Goal: Check status: Check status

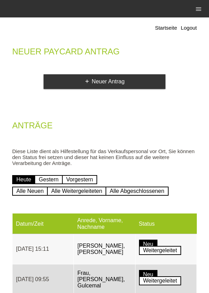
scroll to position [27, 0]
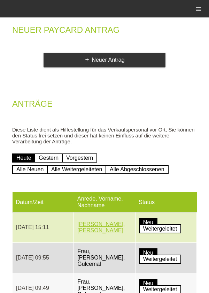
click at [109, 228] on link "[PERSON_NAME], [PERSON_NAME]" at bounding box center [101, 227] width 47 height 12
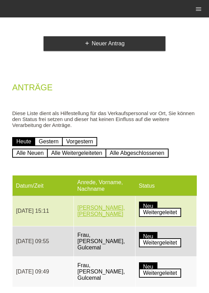
scroll to position [57, 0]
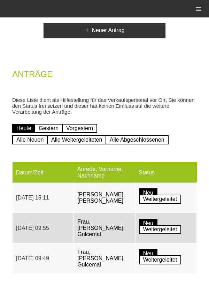
scroll to position [60, 0]
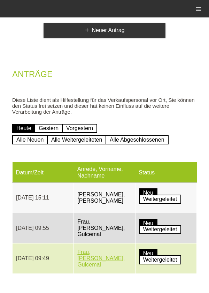
click at [97, 258] on link "Frau, [PERSON_NAME], Gulcemal" at bounding box center [101, 258] width 47 height 19
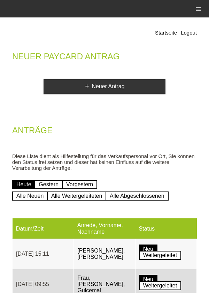
scroll to position [60, 0]
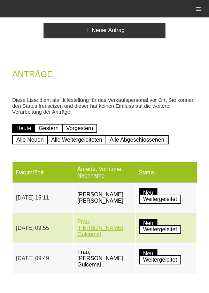
click at [100, 225] on link "Frau, [PERSON_NAME], Gulcemal" at bounding box center [101, 228] width 47 height 19
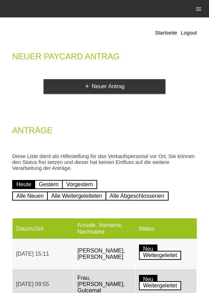
scroll to position [60, 0]
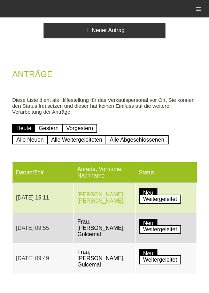
click at [112, 202] on link "[PERSON_NAME], [PERSON_NAME]" at bounding box center [101, 198] width 47 height 12
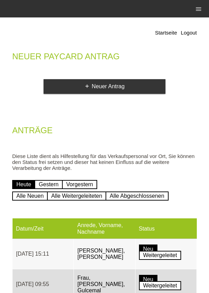
scroll to position [60, 0]
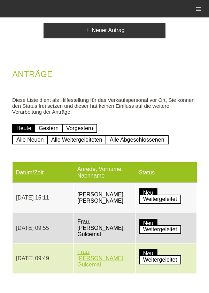
click at [95, 260] on link "Frau, [PERSON_NAME], Gulcemal" at bounding box center [101, 258] width 47 height 19
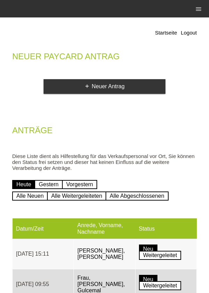
scroll to position [60, 0]
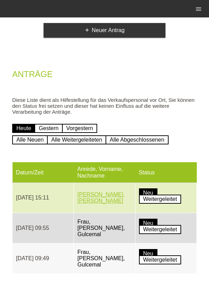
click at [97, 199] on link "[PERSON_NAME], [PERSON_NAME]" at bounding box center [101, 198] width 47 height 12
